Goal: Task Accomplishment & Management: Manage account settings

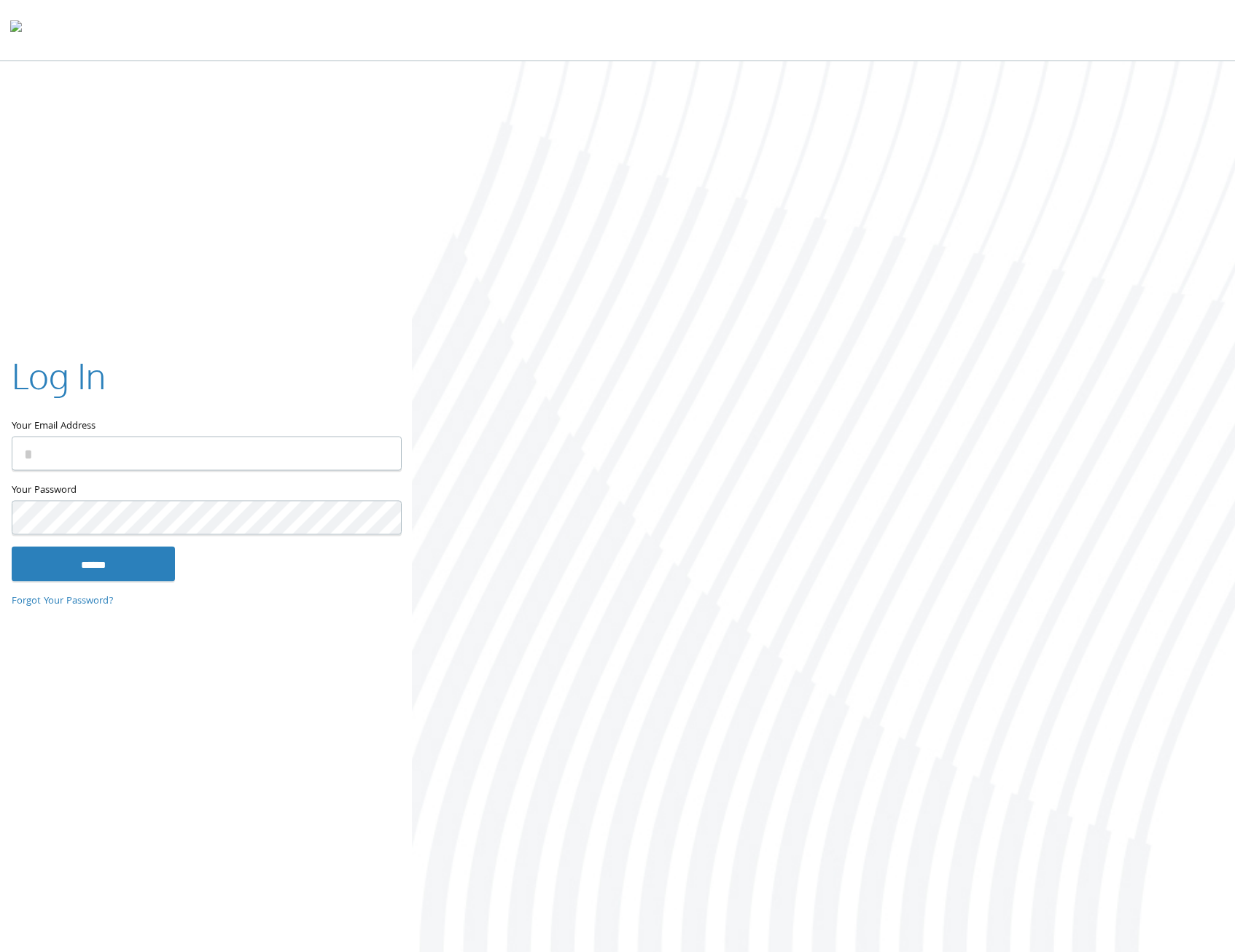
click at [105, 458] on input "Your Email Address" at bounding box center [207, 453] width 390 height 34
type input "**********"
click at [12, 547] on input "******" at bounding box center [93, 564] width 163 height 35
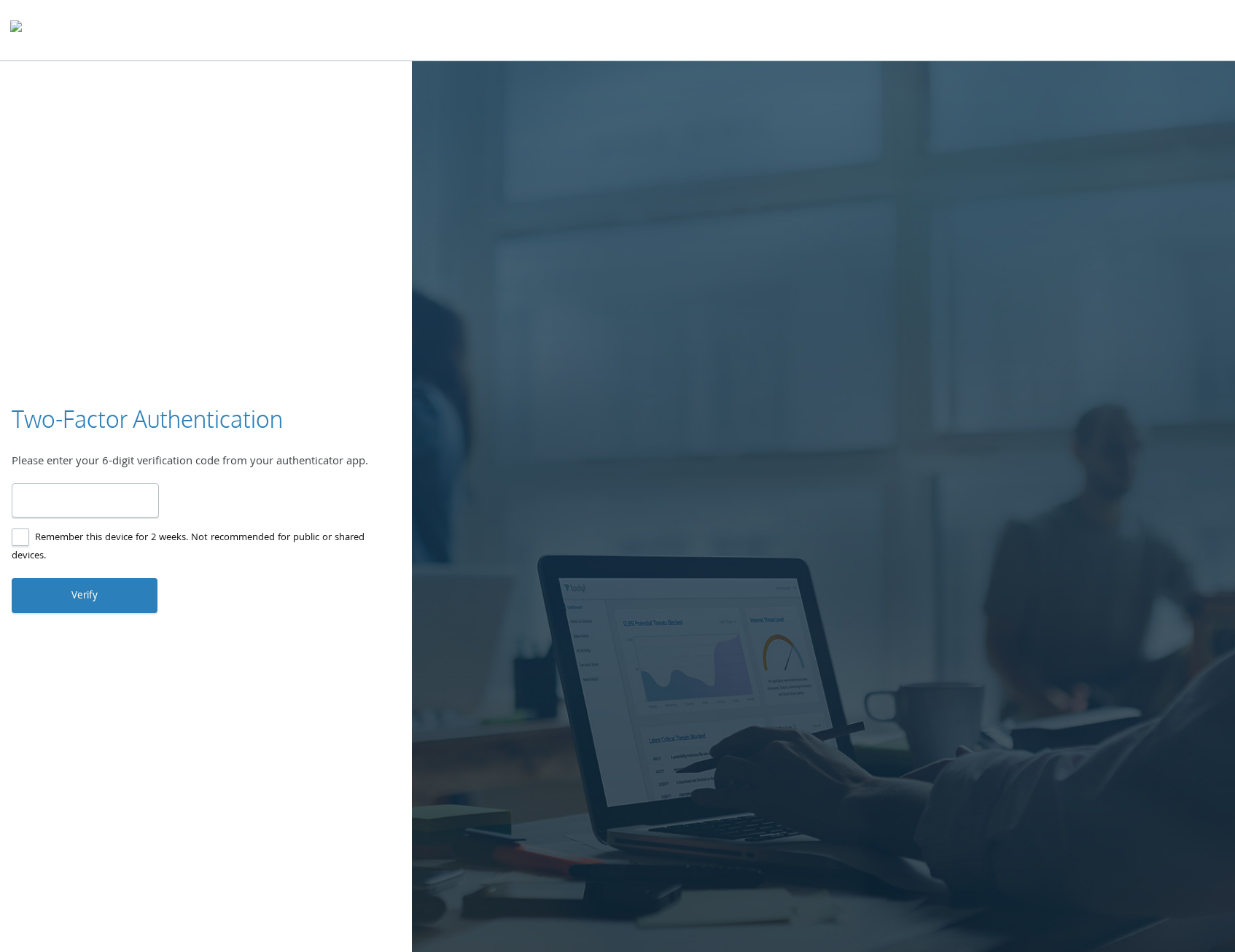
type input "******"
